Goal: Transaction & Acquisition: Purchase product/service

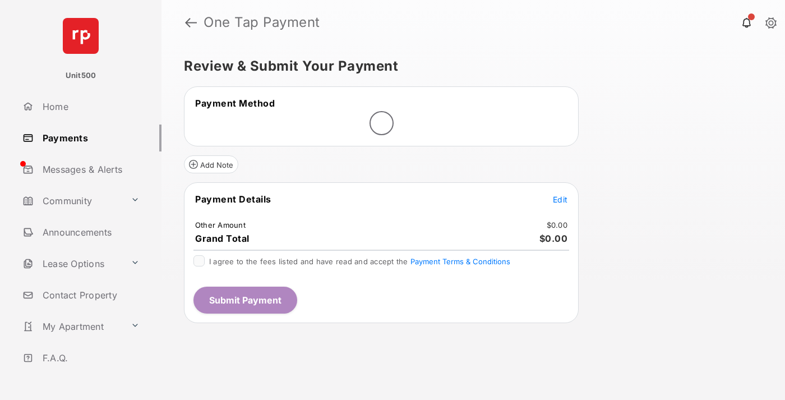
click at [560, 199] on span "Edit" at bounding box center [560, 200] width 15 height 10
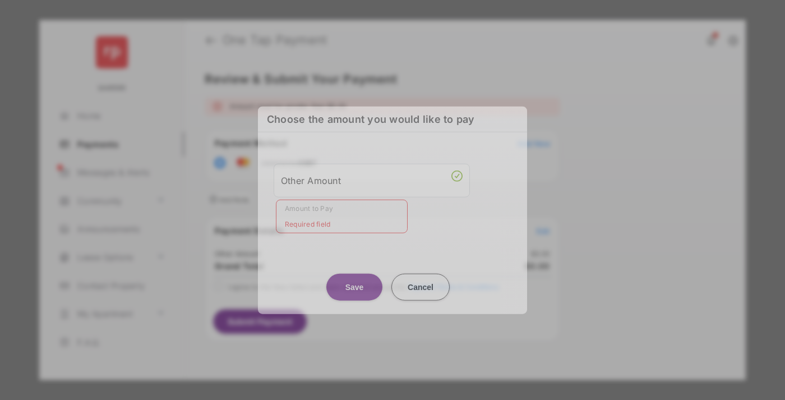
click at [372, 180] on div "Other Amount" at bounding box center [372, 179] width 182 height 19
type input "****"
click at [354, 277] on button "Save" at bounding box center [354, 286] width 56 height 27
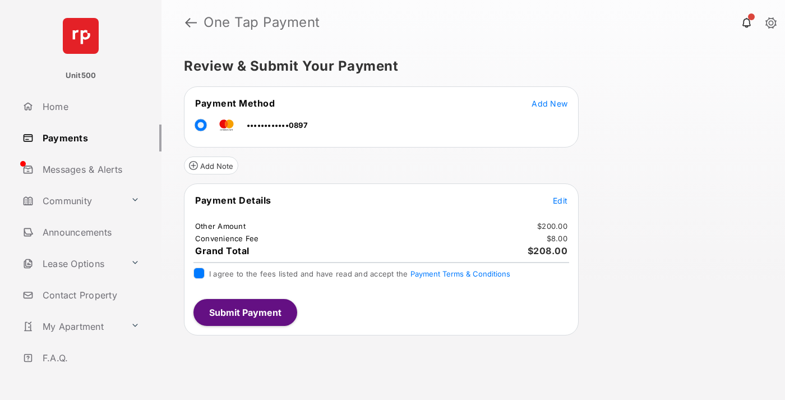
click at [244, 312] on button "Submit Payment" at bounding box center [245, 312] width 104 height 27
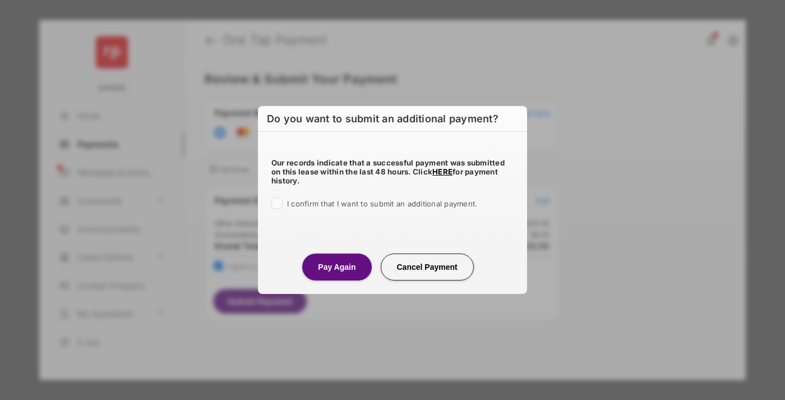
click at [336, 266] on button "Pay Again" at bounding box center [336, 266] width 69 height 27
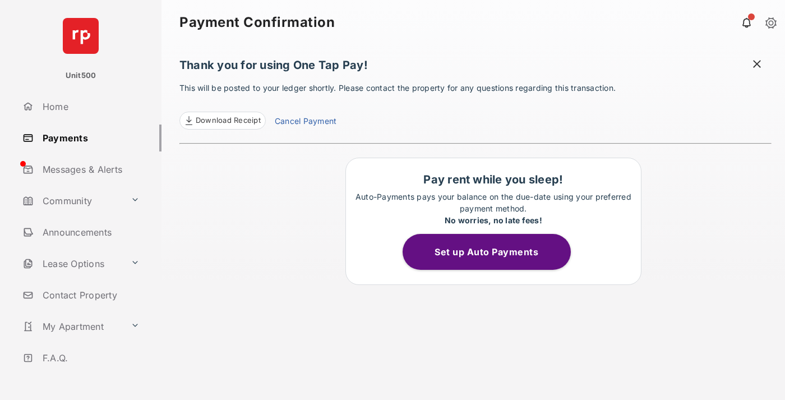
click at [757, 65] on span at bounding box center [756, 65] width 11 height 14
